Goal: Information Seeking & Learning: Learn about a topic

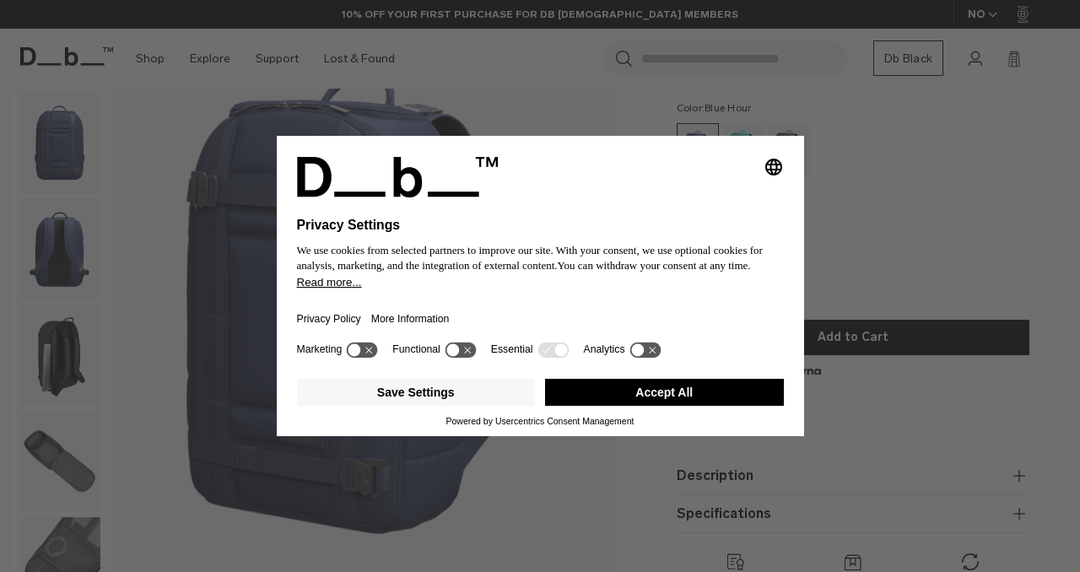
click at [586, 399] on button "Accept All" at bounding box center [664, 392] width 239 height 27
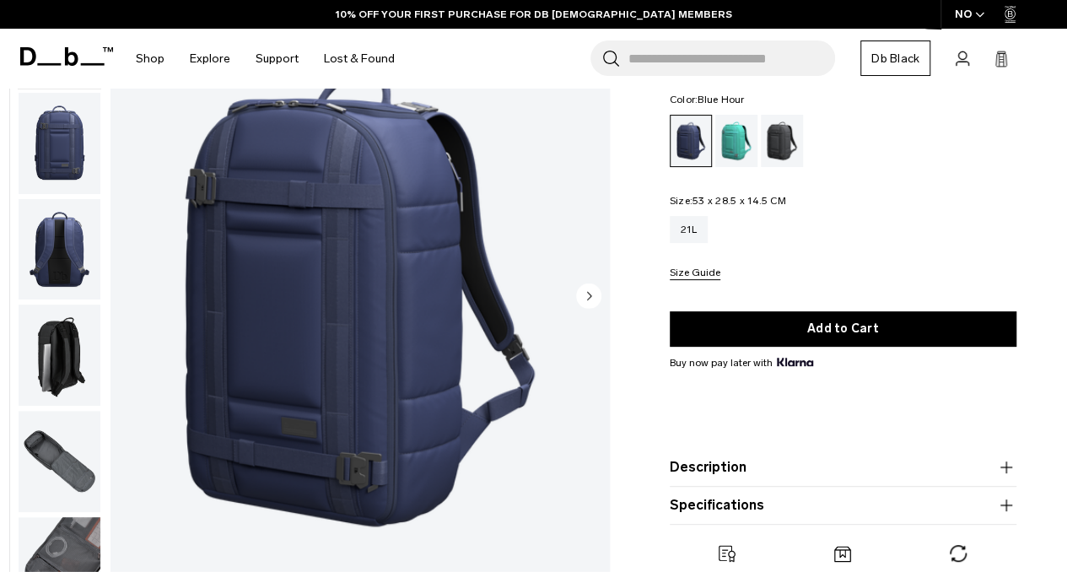
click at [589, 291] on circle "Next slide" at bounding box center [588, 295] width 25 height 25
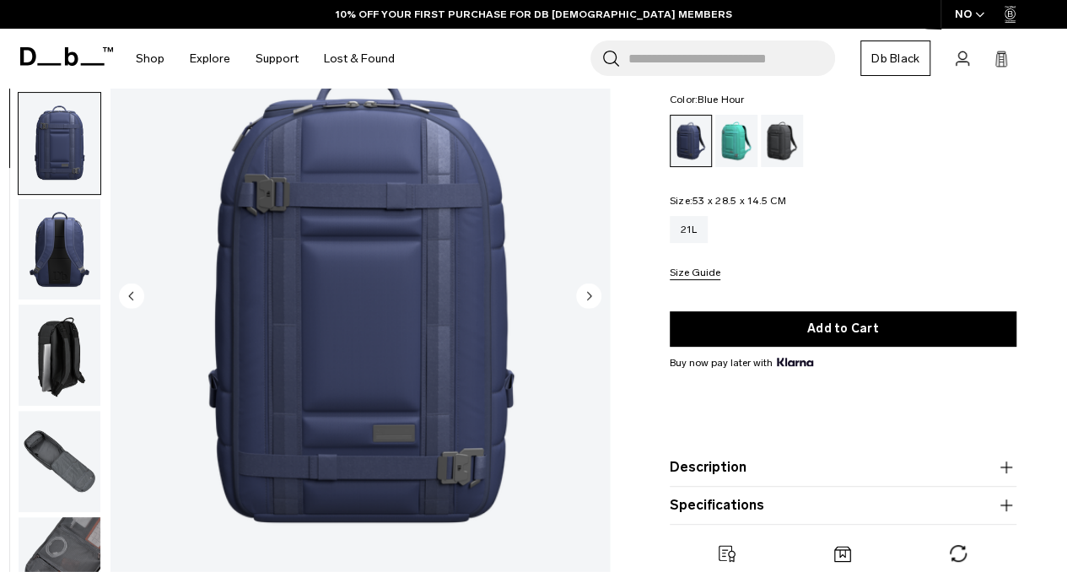
scroll to position [106, 0]
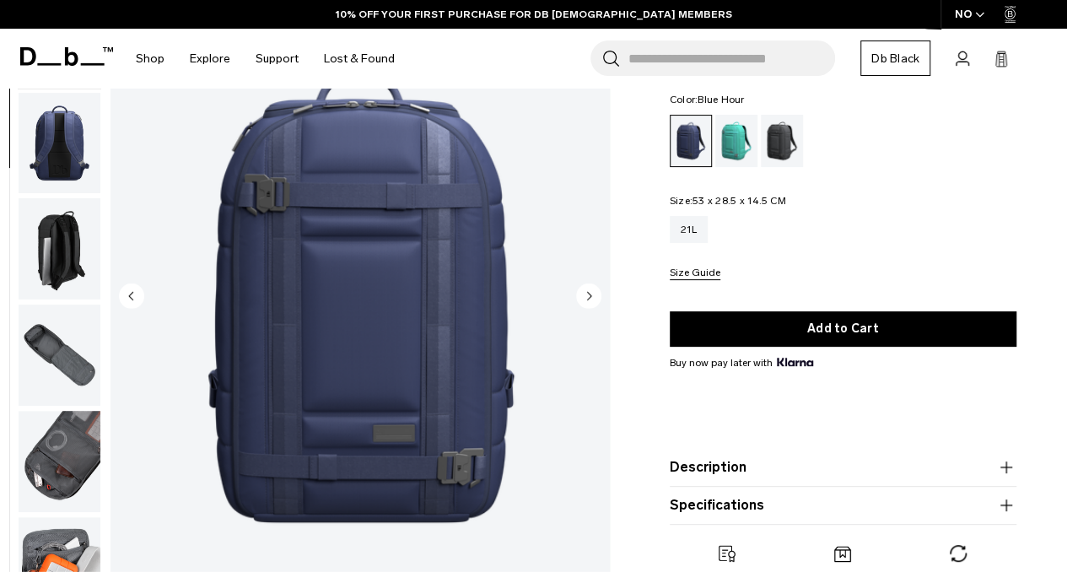
click at [589, 291] on circle "Next slide" at bounding box center [588, 295] width 25 height 25
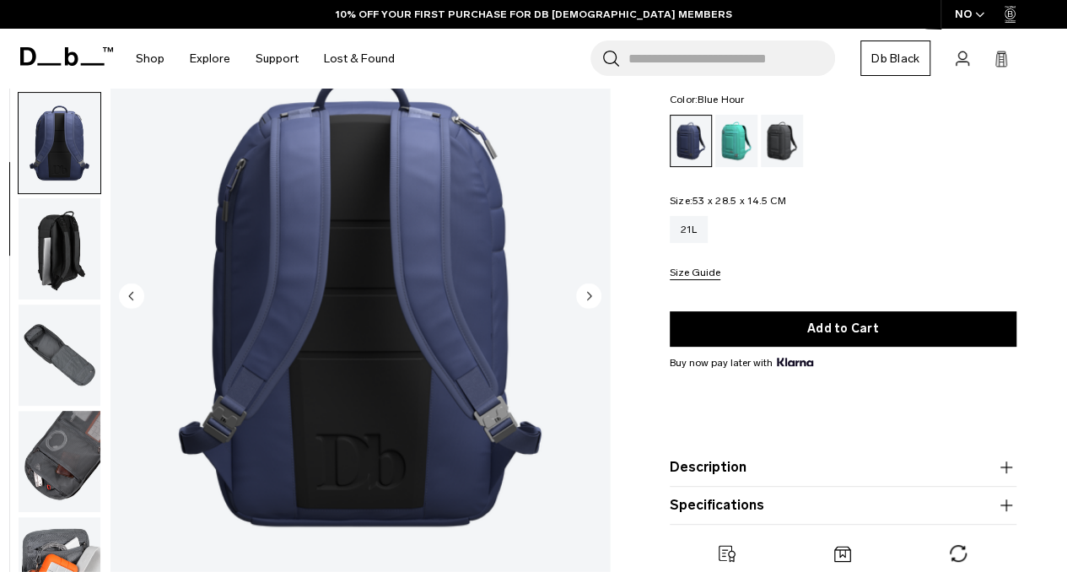
scroll to position [116, 0]
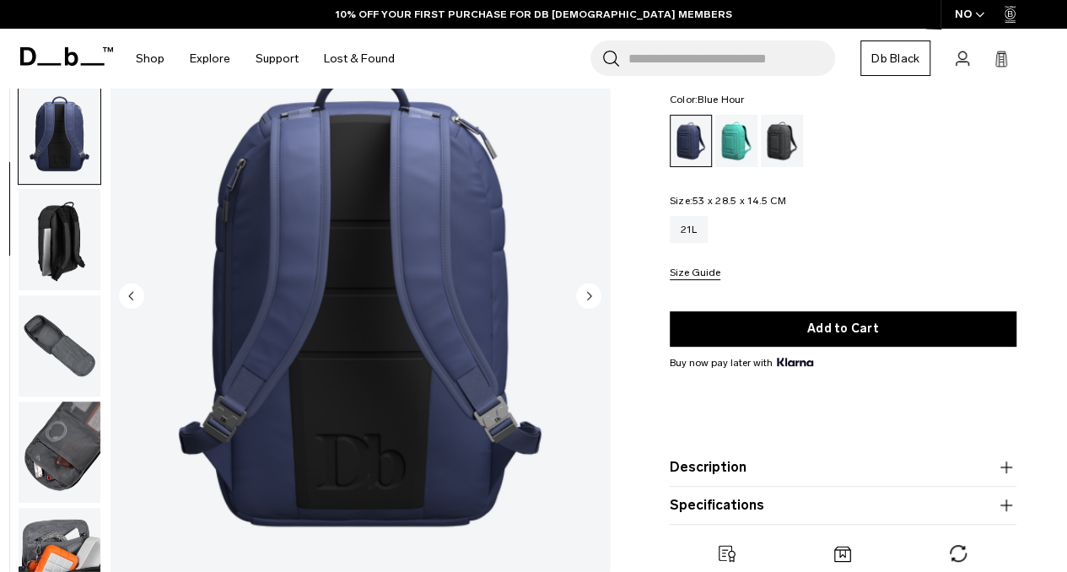
click at [589, 291] on circle "Next slide" at bounding box center [588, 295] width 25 height 25
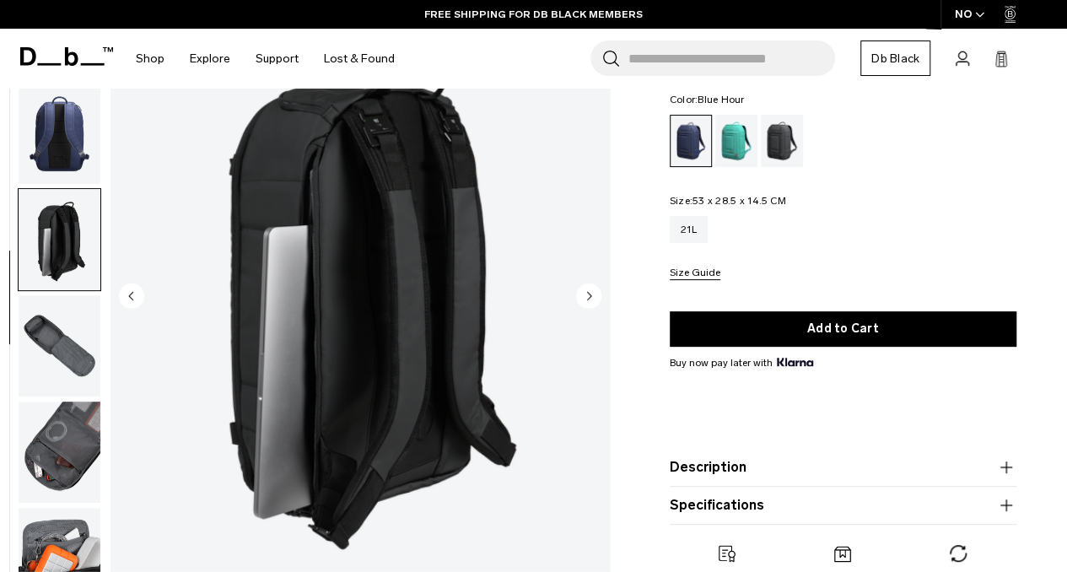
click at [589, 291] on circle "Next slide" at bounding box center [588, 295] width 25 height 25
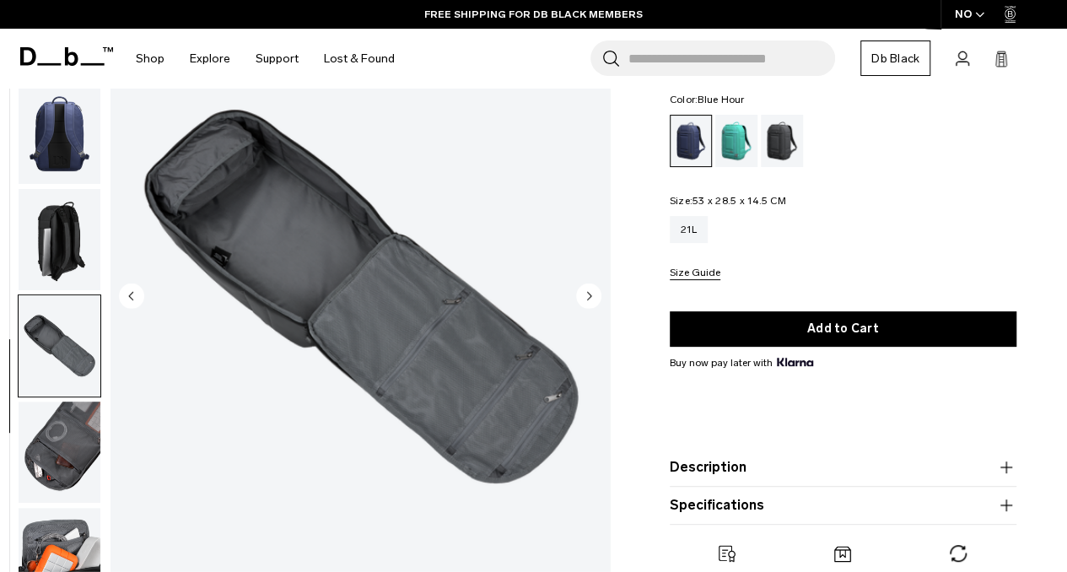
click at [589, 291] on circle "Next slide" at bounding box center [588, 295] width 25 height 25
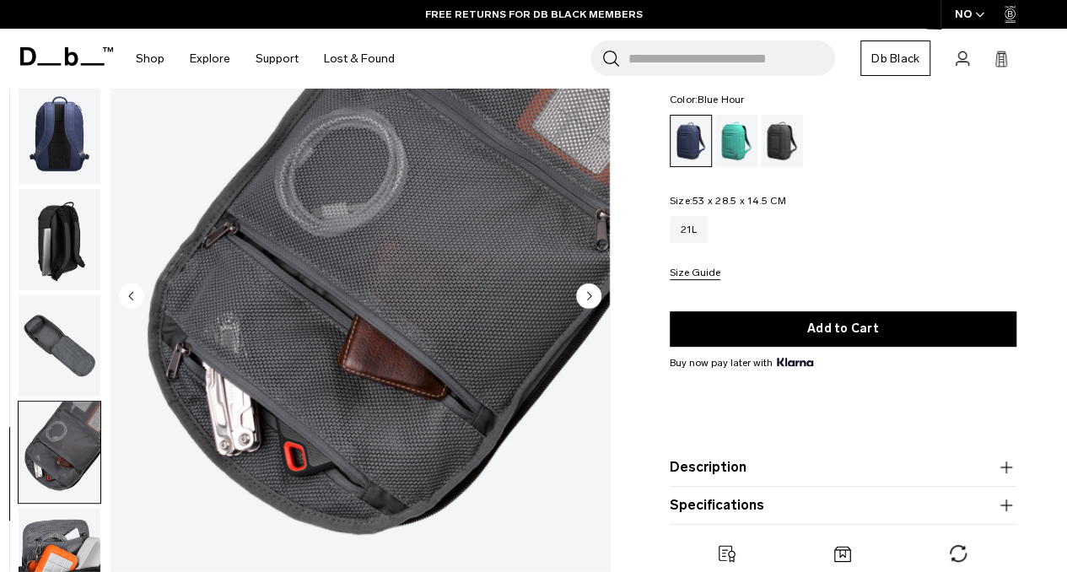
click at [585, 293] on circle "Next slide" at bounding box center [588, 295] width 25 height 25
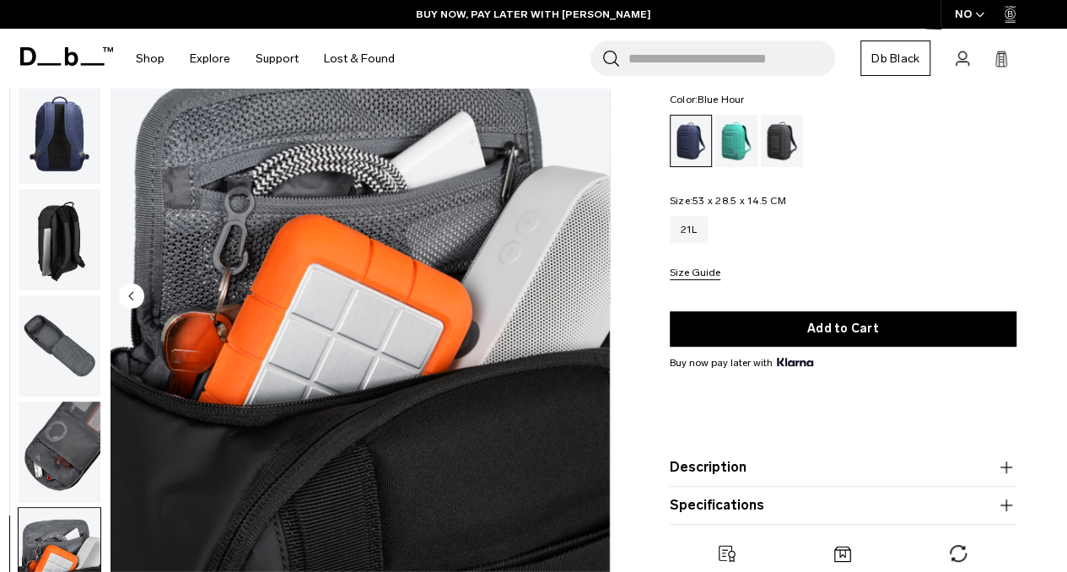
click at [73, 445] on img "button" at bounding box center [60, 452] width 82 height 101
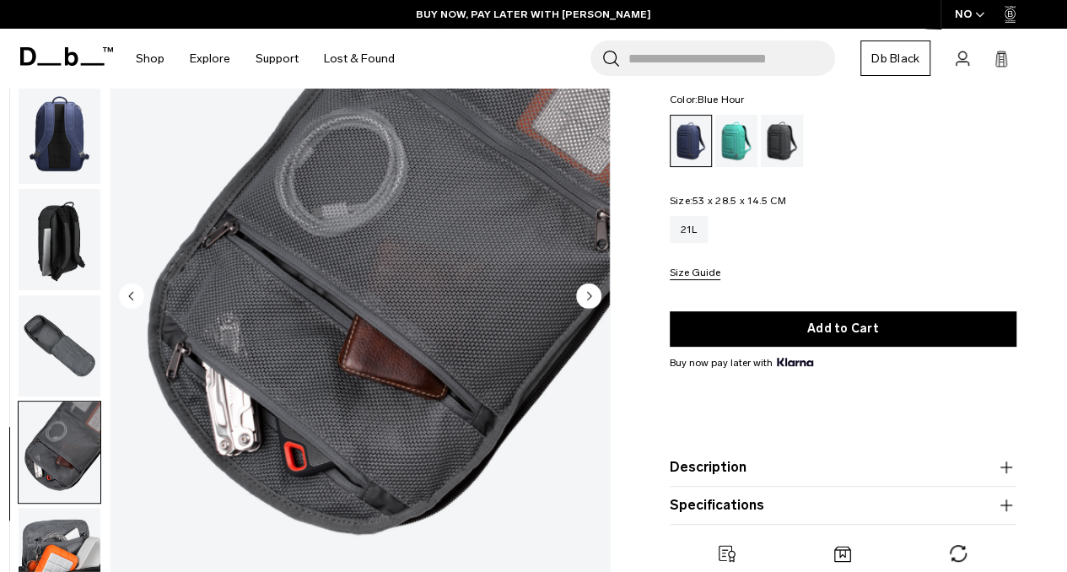
click at [73, 364] on img "button" at bounding box center [60, 345] width 82 height 101
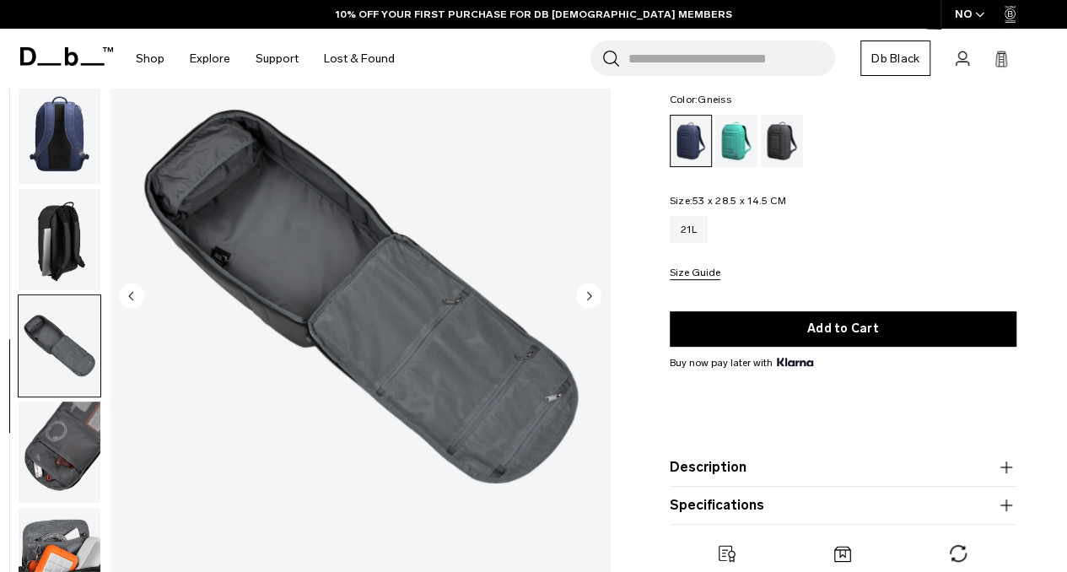
click at [778, 141] on div "Gneiss" at bounding box center [782, 141] width 43 height 52
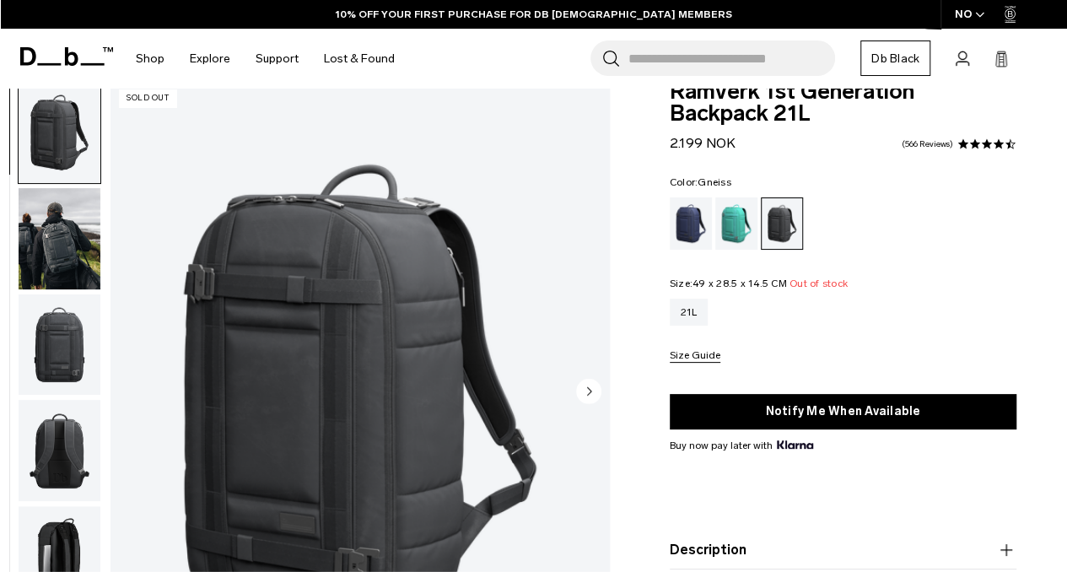
click at [62, 248] on img "button" at bounding box center [60, 238] width 82 height 101
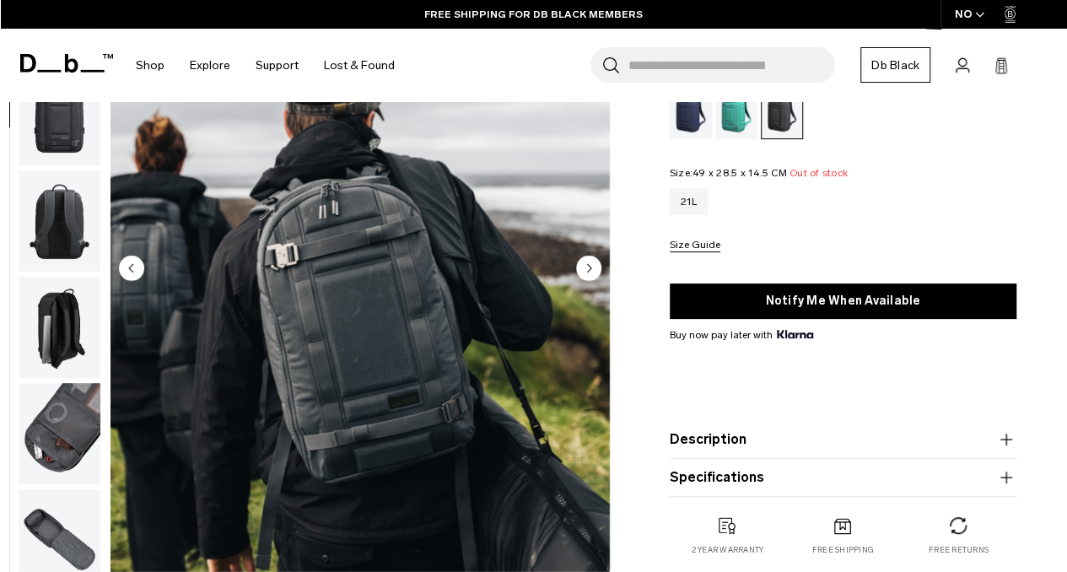
scroll to position [155, 0]
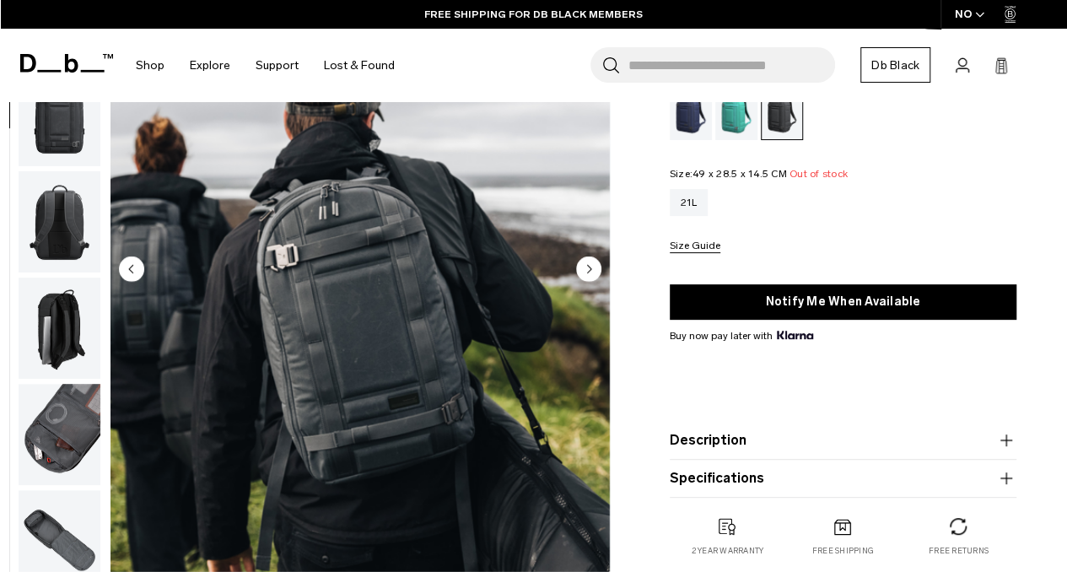
click at [41, 333] on img "button" at bounding box center [60, 328] width 82 height 101
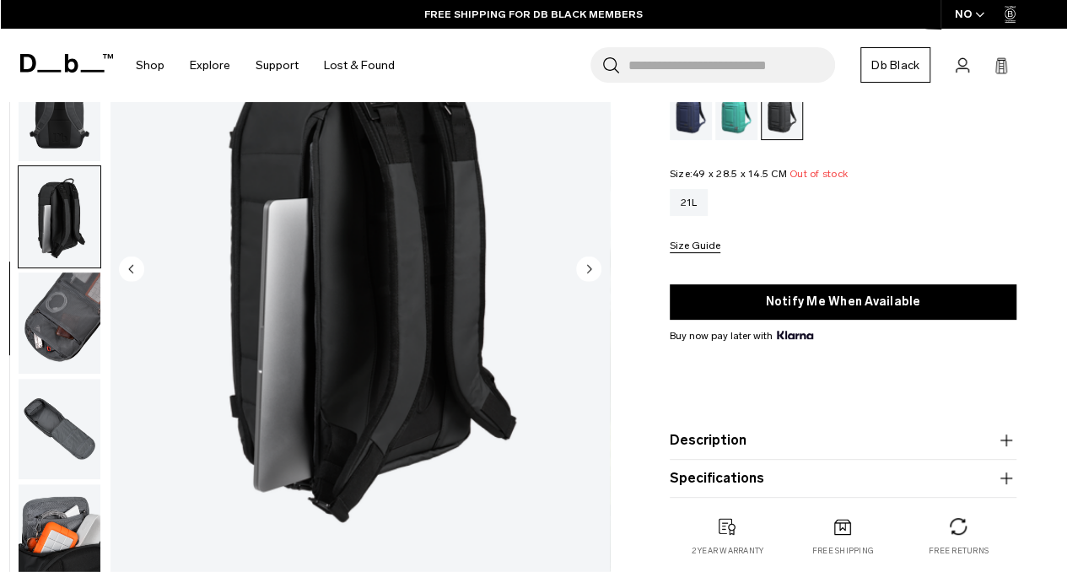
scroll to position [223, 0]
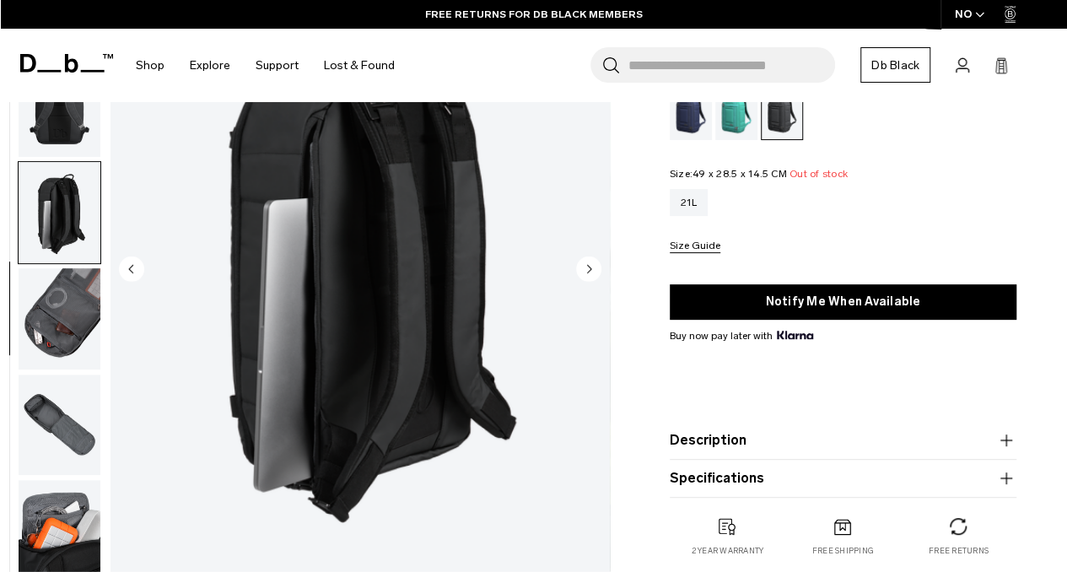
click at [43, 230] on img "button" at bounding box center [60, 212] width 82 height 101
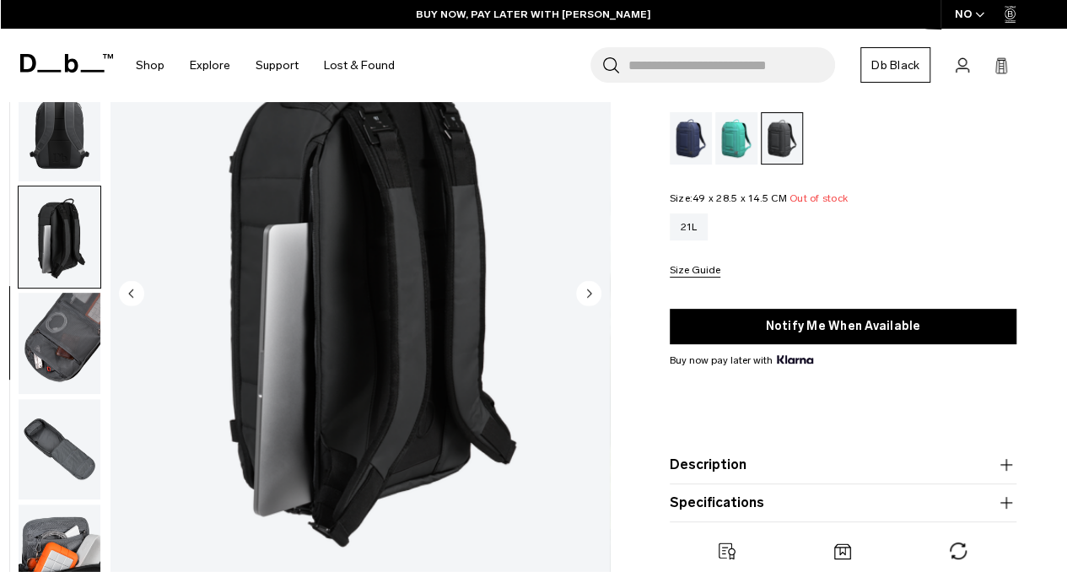
scroll to position [0, 0]
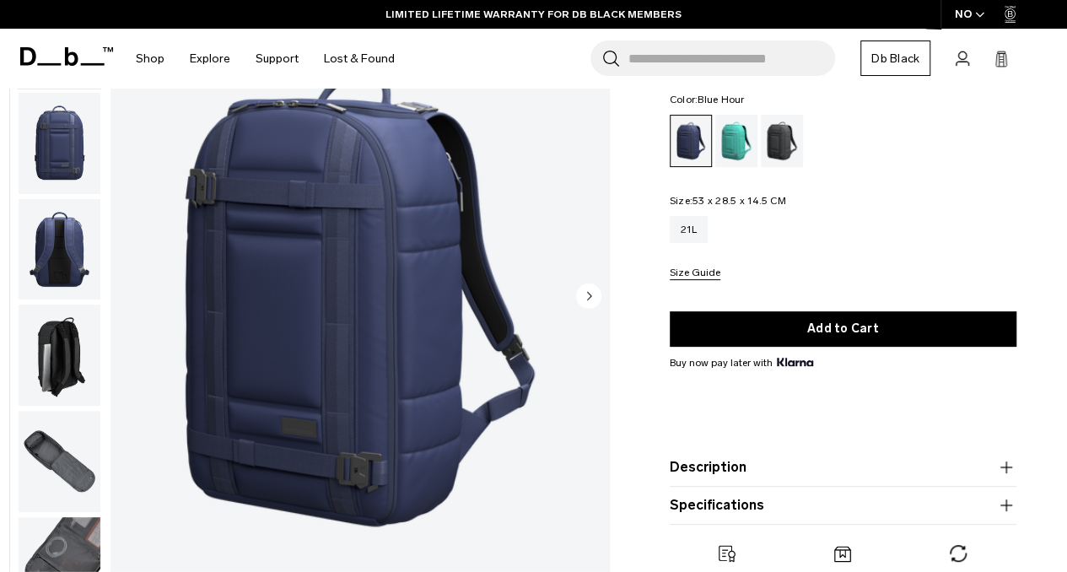
click at [77, 224] on img "button" at bounding box center [60, 249] width 82 height 101
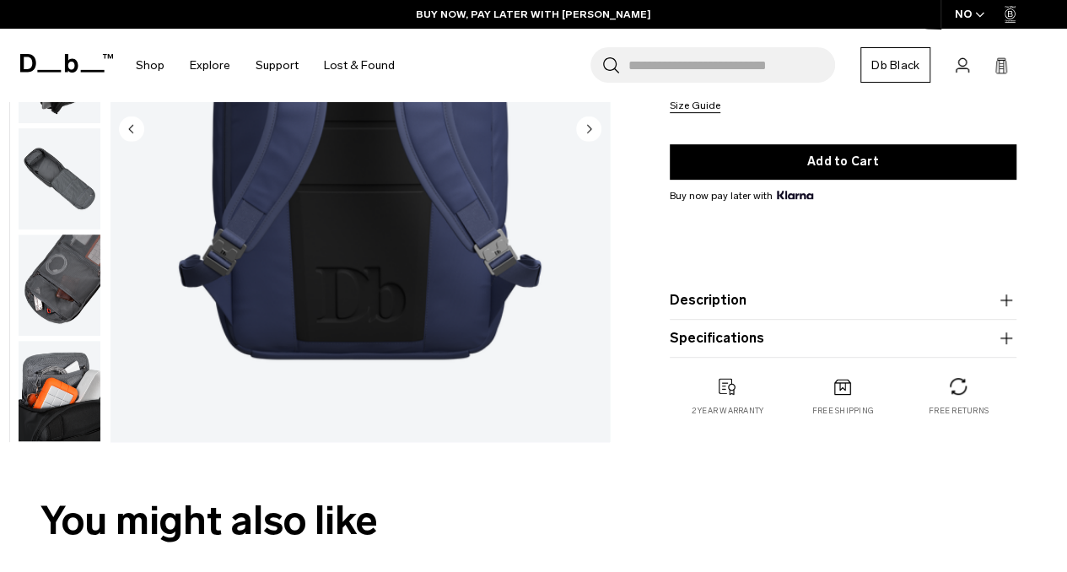
scroll to position [306, 0]
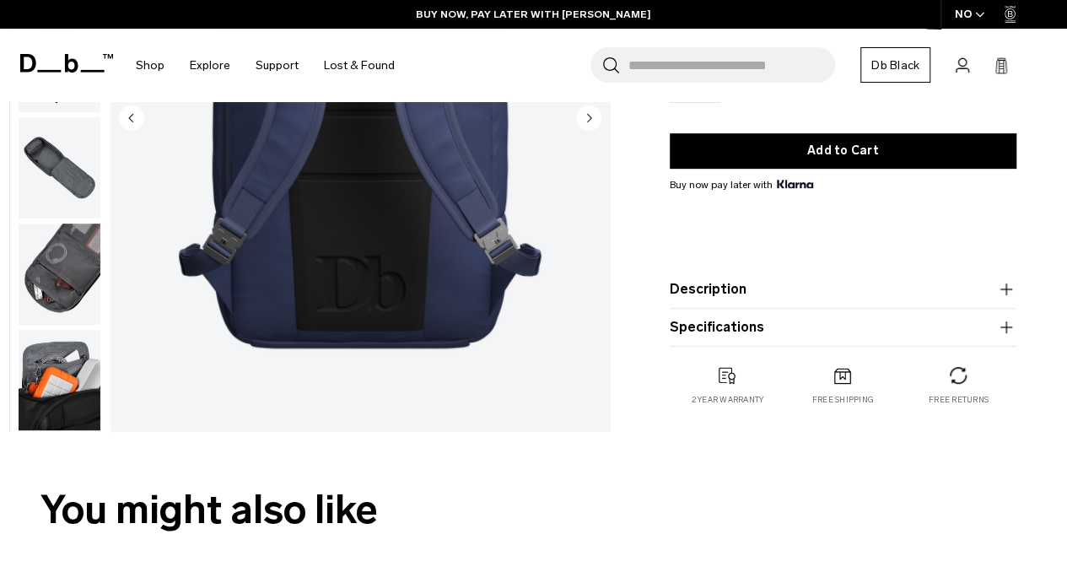
click at [1011, 323] on icon "button" at bounding box center [1006, 327] width 20 height 20
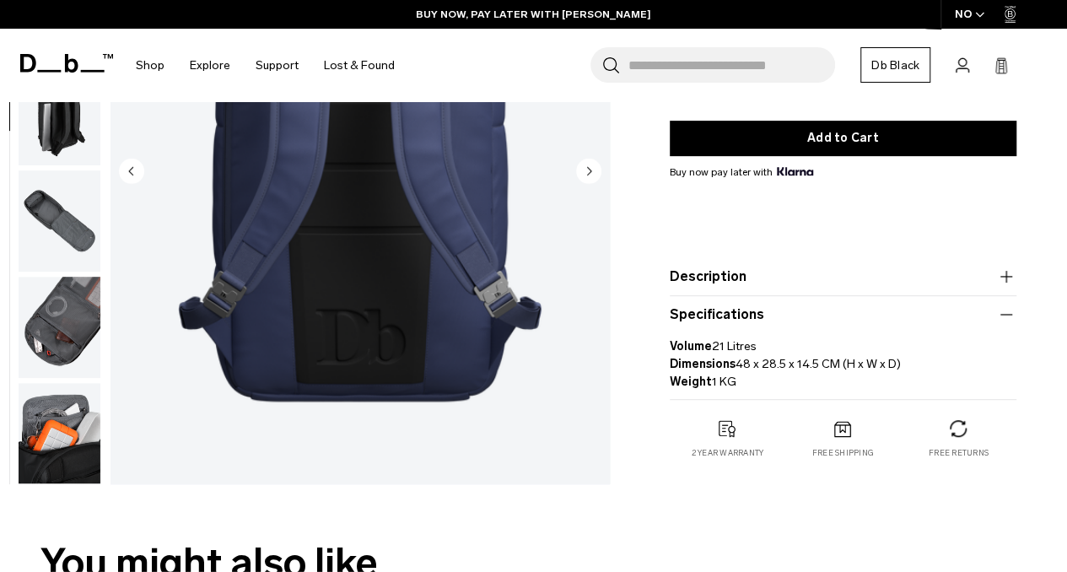
click at [1001, 277] on icon "button" at bounding box center [1007, 277] width 12 height 1
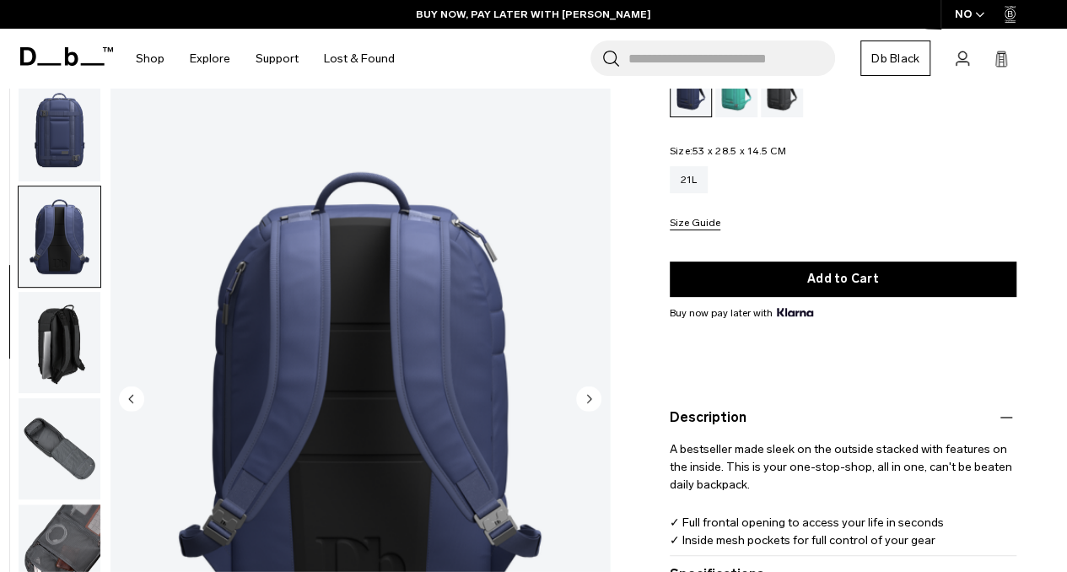
scroll to position [0, 0]
